Goal: Task Accomplishment & Management: Use online tool/utility

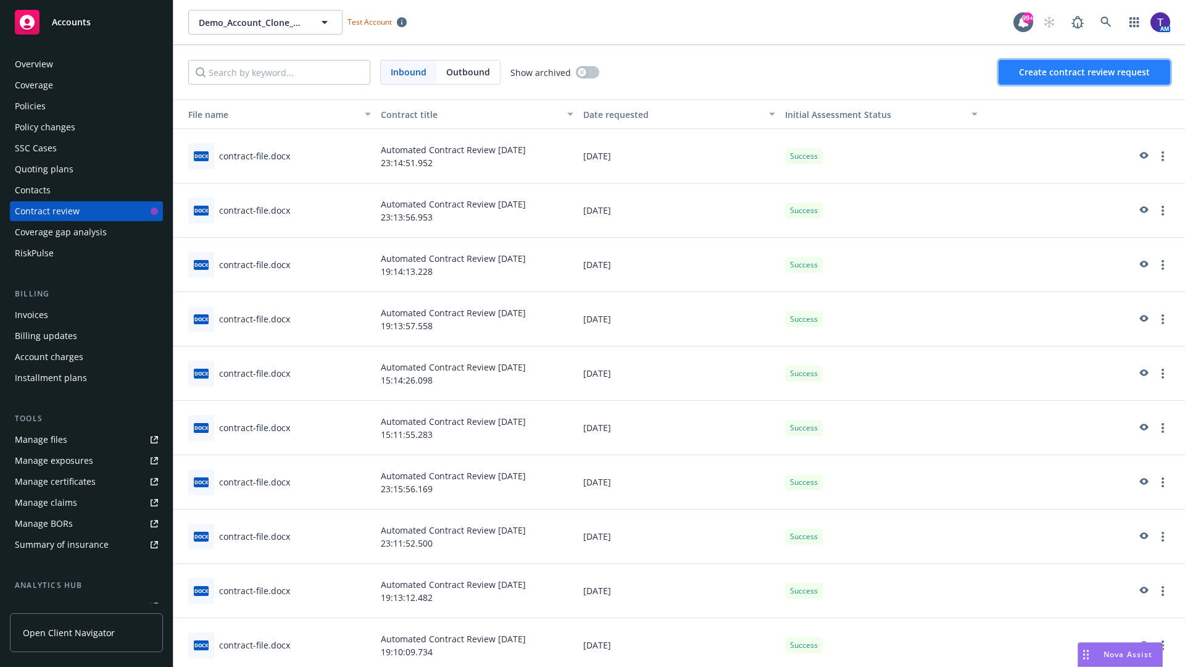
click at [1085, 72] on span "Create contract review request" at bounding box center [1084, 72] width 131 height 12
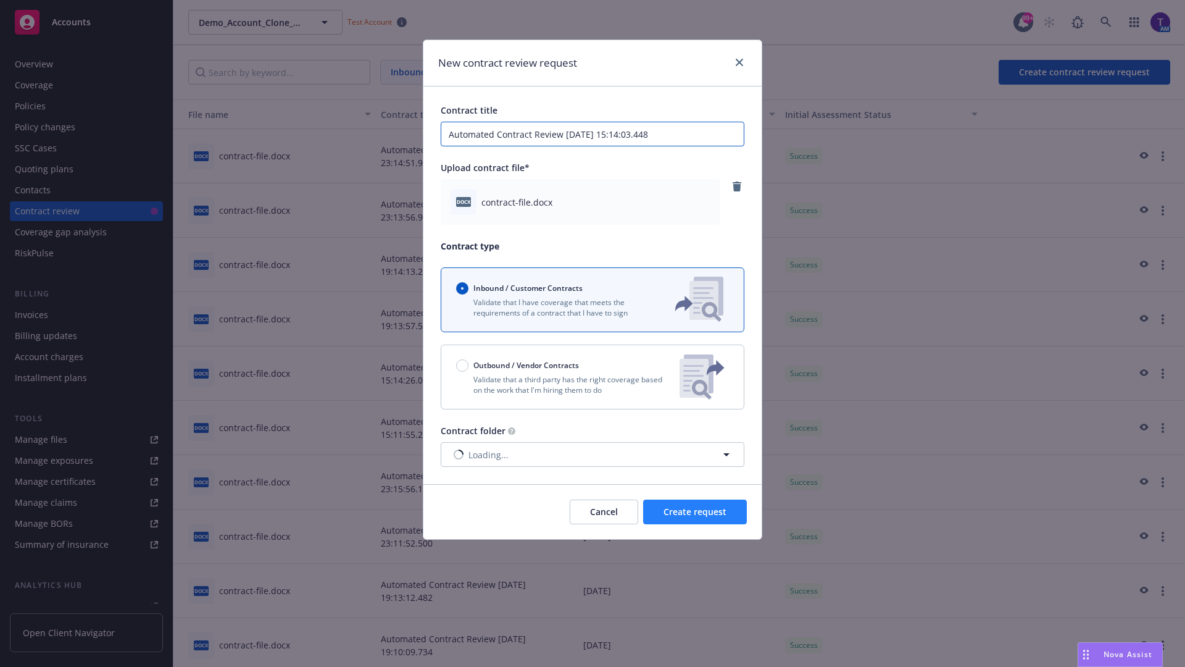
type input "Automated Contract Review [DATE] 15:14:03.448"
click at [695, 512] on span "Create request" at bounding box center [695, 512] width 63 height 12
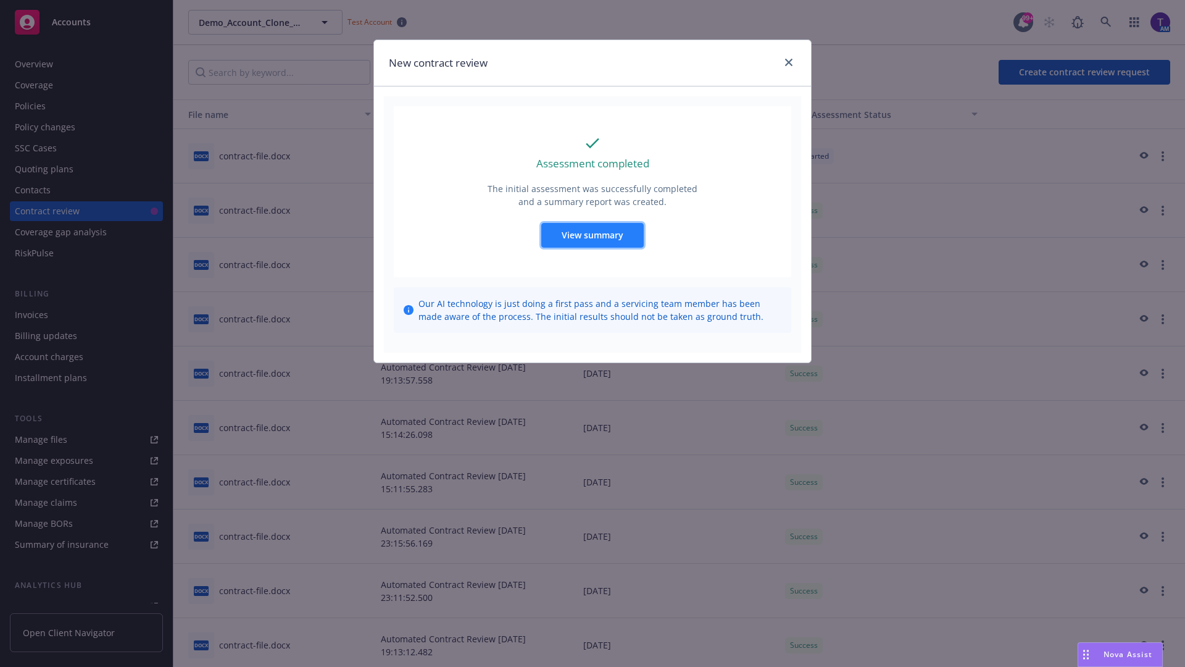
click at [592, 235] on span "View summary" at bounding box center [593, 235] width 62 height 12
